Goal: Find specific page/section: Find specific page/section

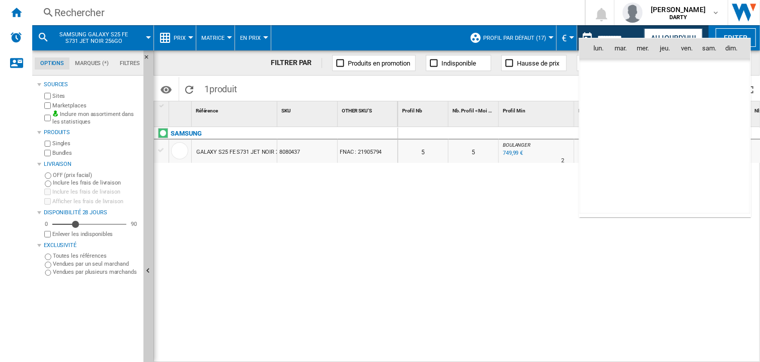
scroll to position [4804, 0]
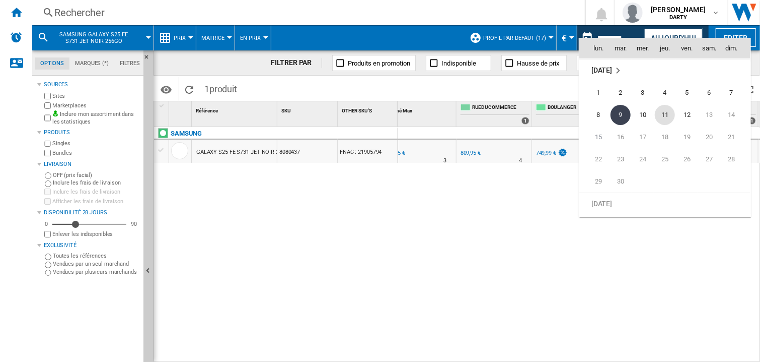
click at [664, 110] on span "11" at bounding box center [665, 115] width 20 height 20
type input "**********"
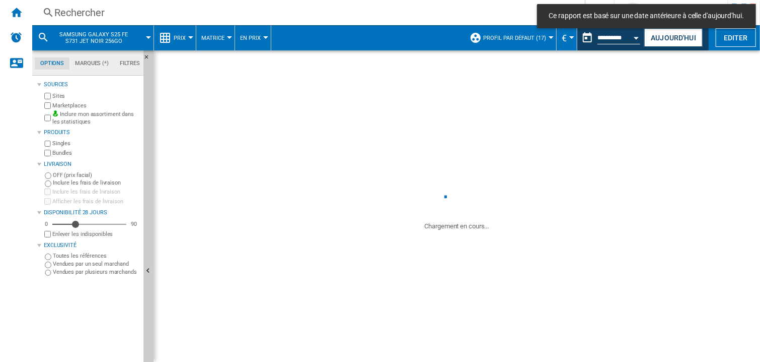
click at [104, 11] on div "Rechercher" at bounding box center [306, 13] width 505 height 14
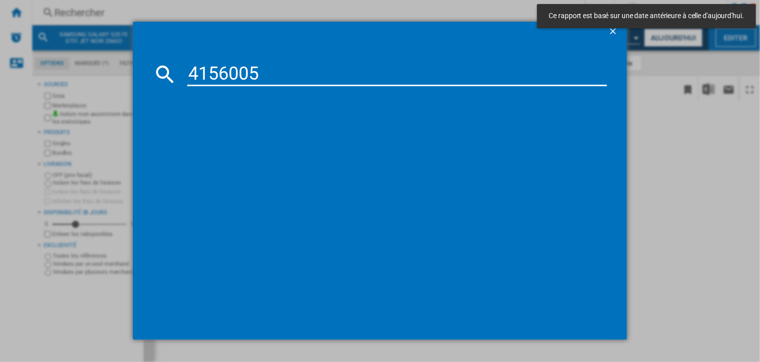
type input "4156005"
click at [271, 85] on input "4156005" at bounding box center [397, 74] width 420 height 24
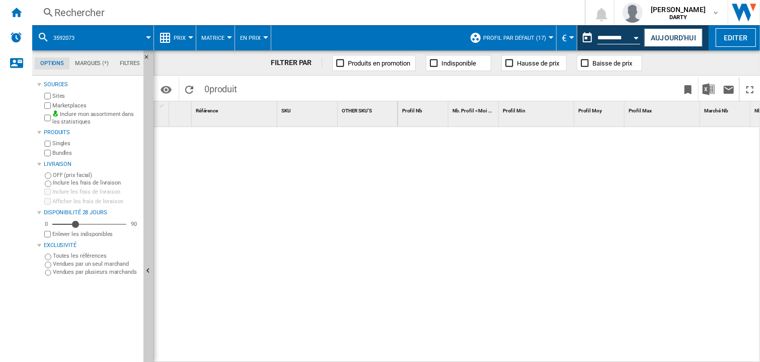
drag, startPoint x: 588, startPoint y: 198, endPoint x: 612, endPoint y: 141, distance: 62.8
click at [589, 196] on div at bounding box center [579, 245] width 363 height 236
click at [666, 35] on button "Aujourd'hui" at bounding box center [674, 37] width 58 height 19
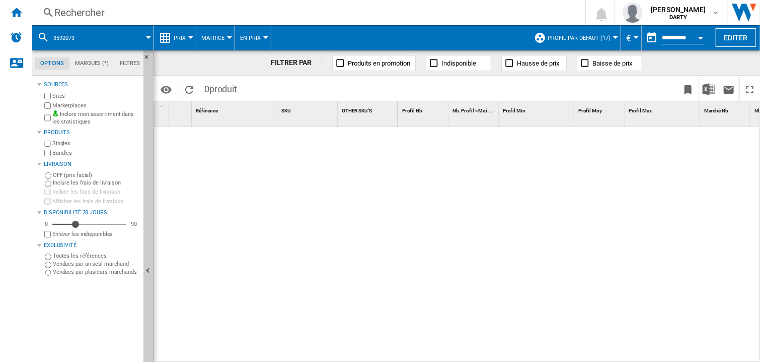
click at [696, 38] on button "Open calendar" at bounding box center [701, 36] width 18 height 18
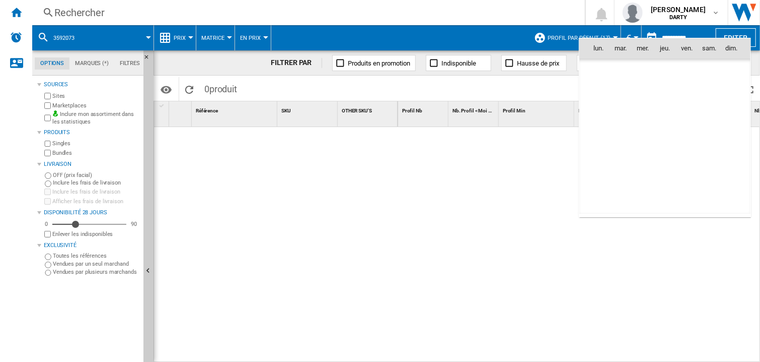
scroll to position [4804, 0]
drag, startPoint x: 686, startPoint y: 110, endPoint x: 191, endPoint y: 94, distance: 495.3
click at [687, 109] on span "12" at bounding box center [687, 115] width 20 height 20
type input "**********"
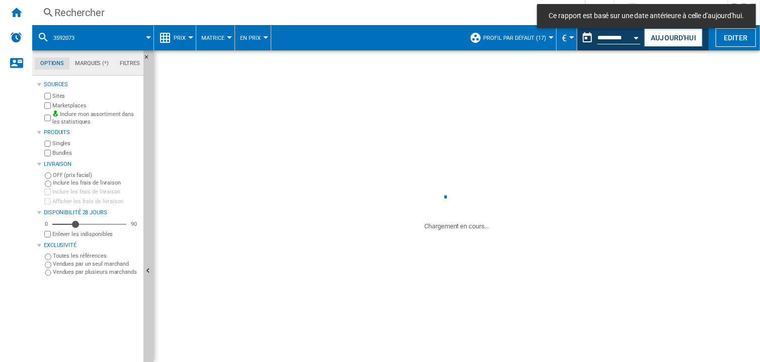
click at [76, 17] on div "Rechercher" at bounding box center [306, 13] width 505 height 14
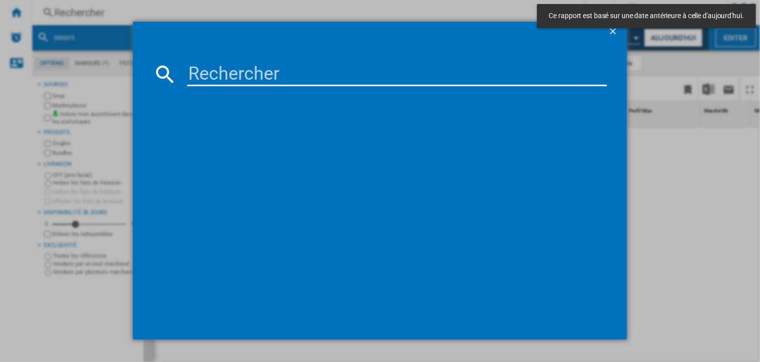
click at [202, 77] on input at bounding box center [397, 74] width 420 height 24
paste input "7916809"
type input "7916809"
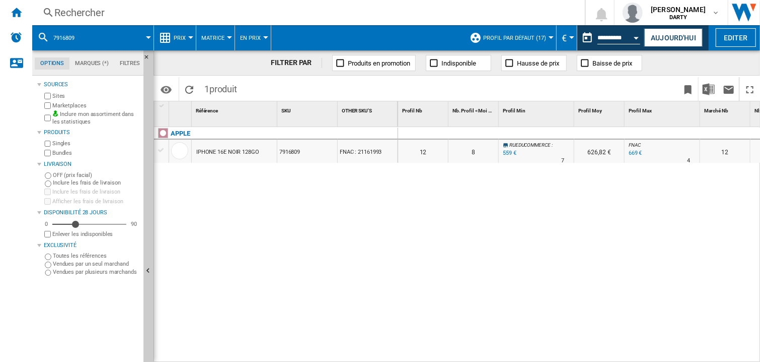
click at [596, 130] on div at bounding box center [600, 133] width 50 height 12
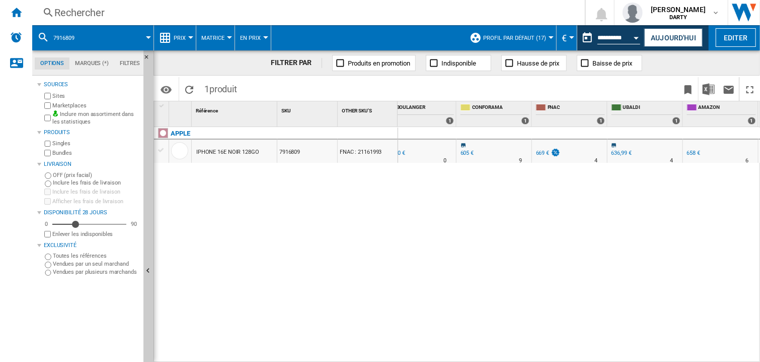
scroll to position [0, 478]
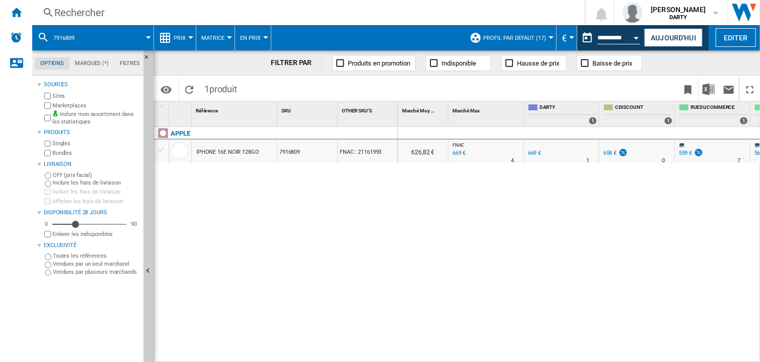
click at [631, 216] on div "0 0 0 0 12 8 RUEDUCOMMERCE : -16.4 % 559 € % N/A 7 RUEDUCOMMERCE : 626,82 € FNA…" at bounding box center [579, 245] width 363 height 236
click at [662, 213] on div "0 0 0 0 12 8 RUEDUCOMMERCE : -16.4 % 559 € % N/A 7 RUEDUCOMMERCE : 626,82 € FNA…" at bounding box center [579, 245] width 363 height 236
click at [685, 128] on div at bounding box center [713, 133] width 76 height 12
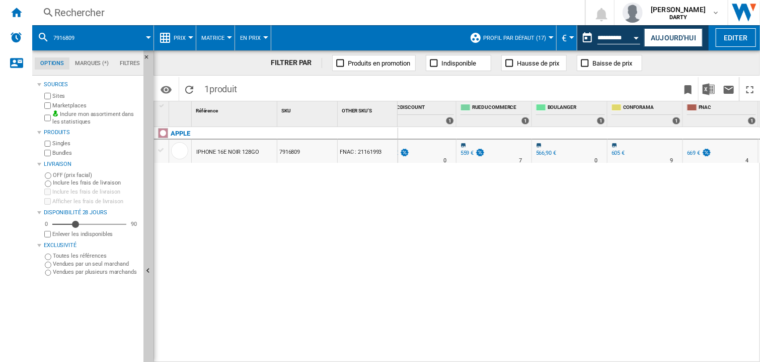
click at [667, 248] on div "0 0 0 0 12 8 RUEDUCOMMERCE : -16.4 % 559 € % N/A 7 RUEDUCOMMERCE : 626,82 € FNA…" at bounding box center [579, 245] width 363 height 236
